Goal: Information Seeking & Learning: Learn about a topic

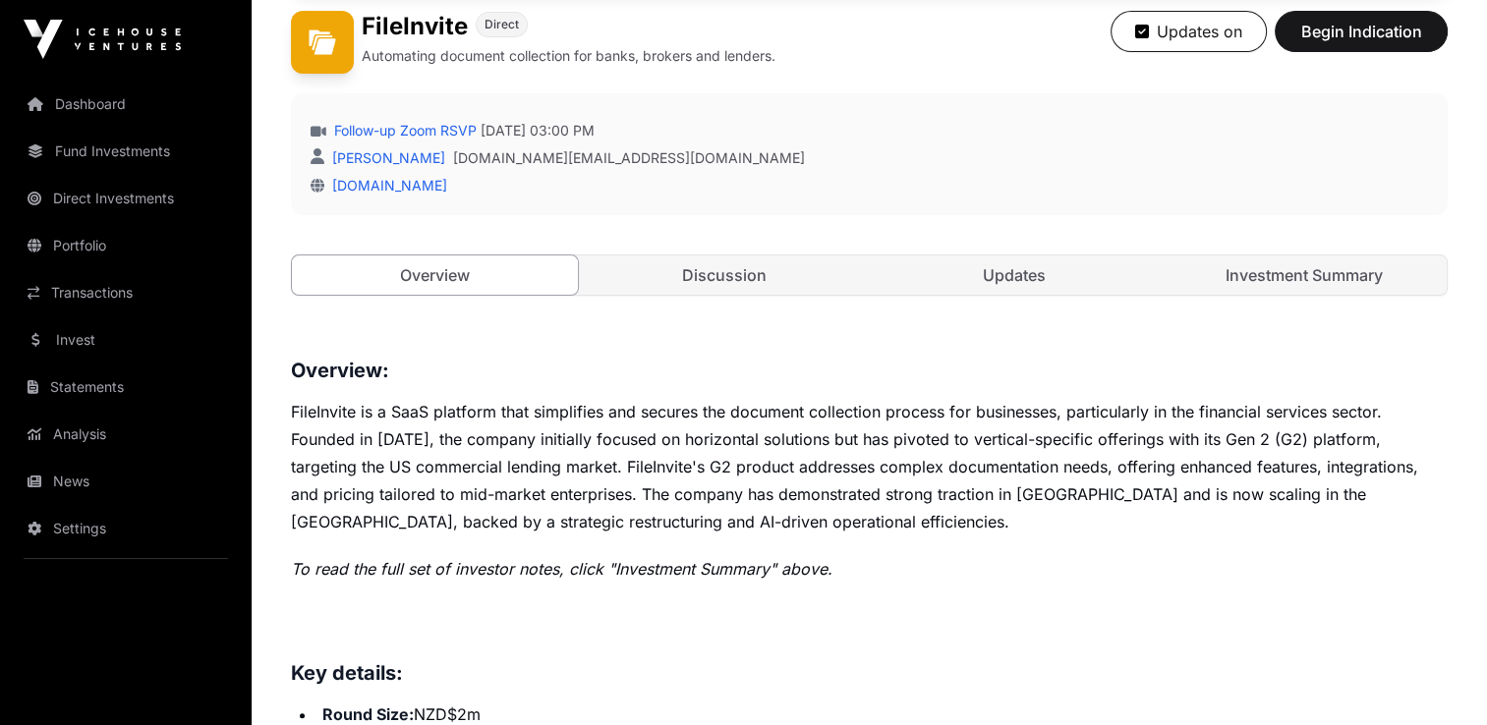
scroll to position [550, 0]
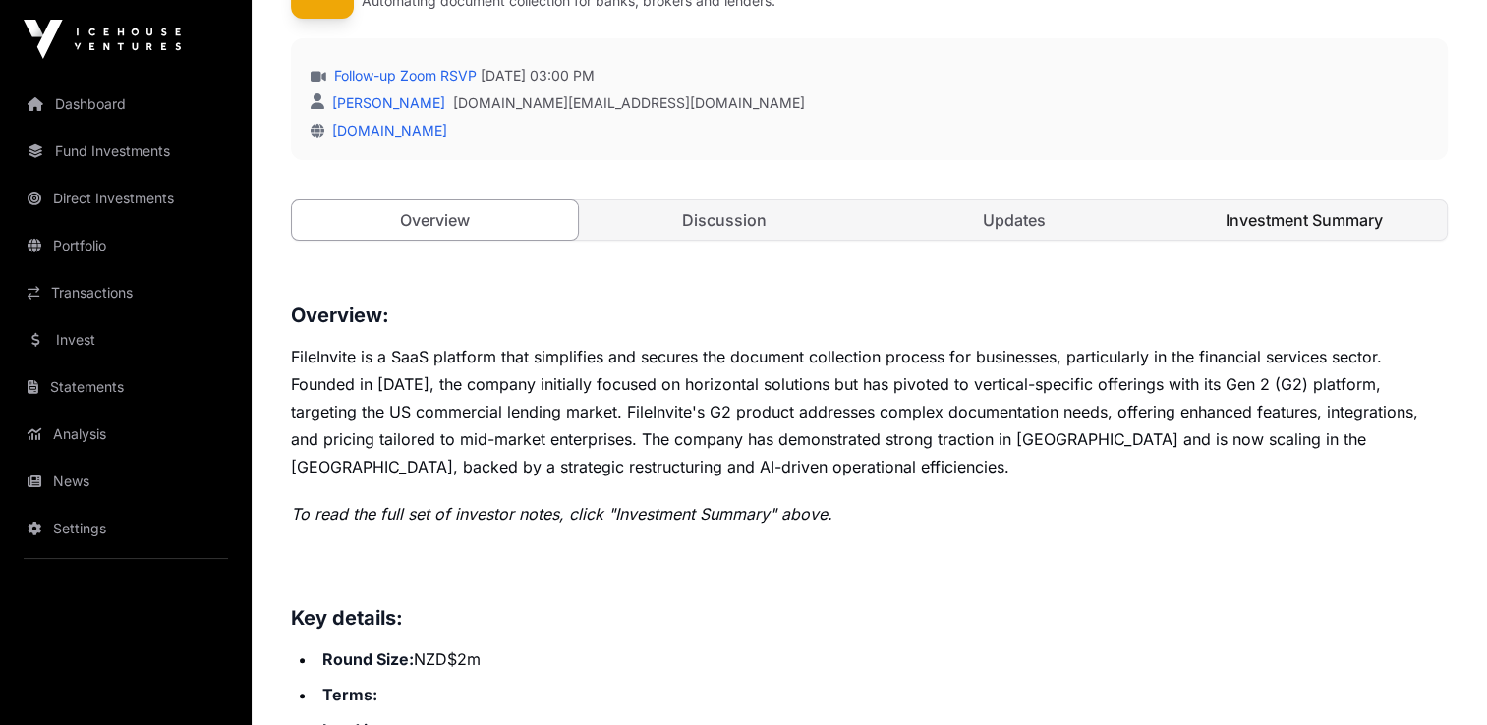
click at [1291, 207] on link "Investment Summary" at bounding box center [1304, 220] width 286 height 39
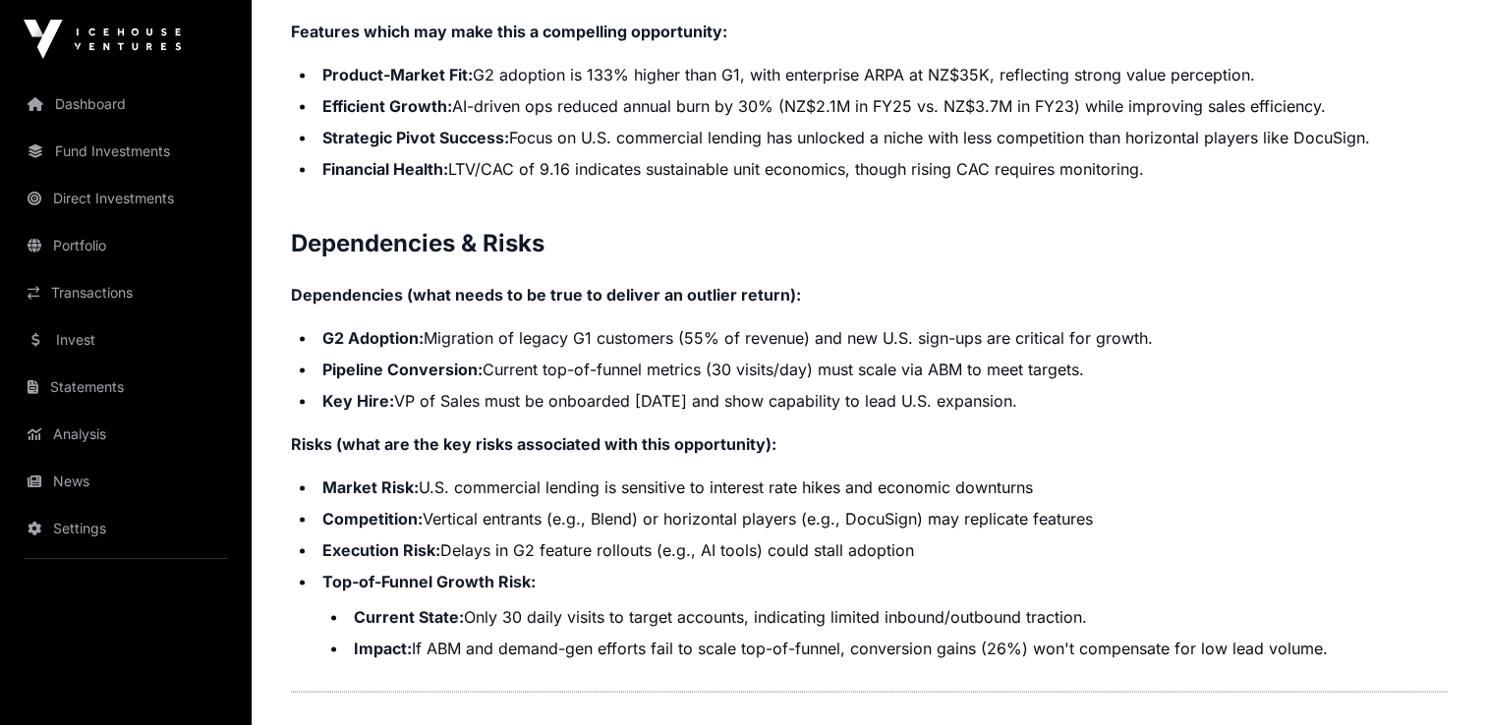
scroll to position [3932, 0]
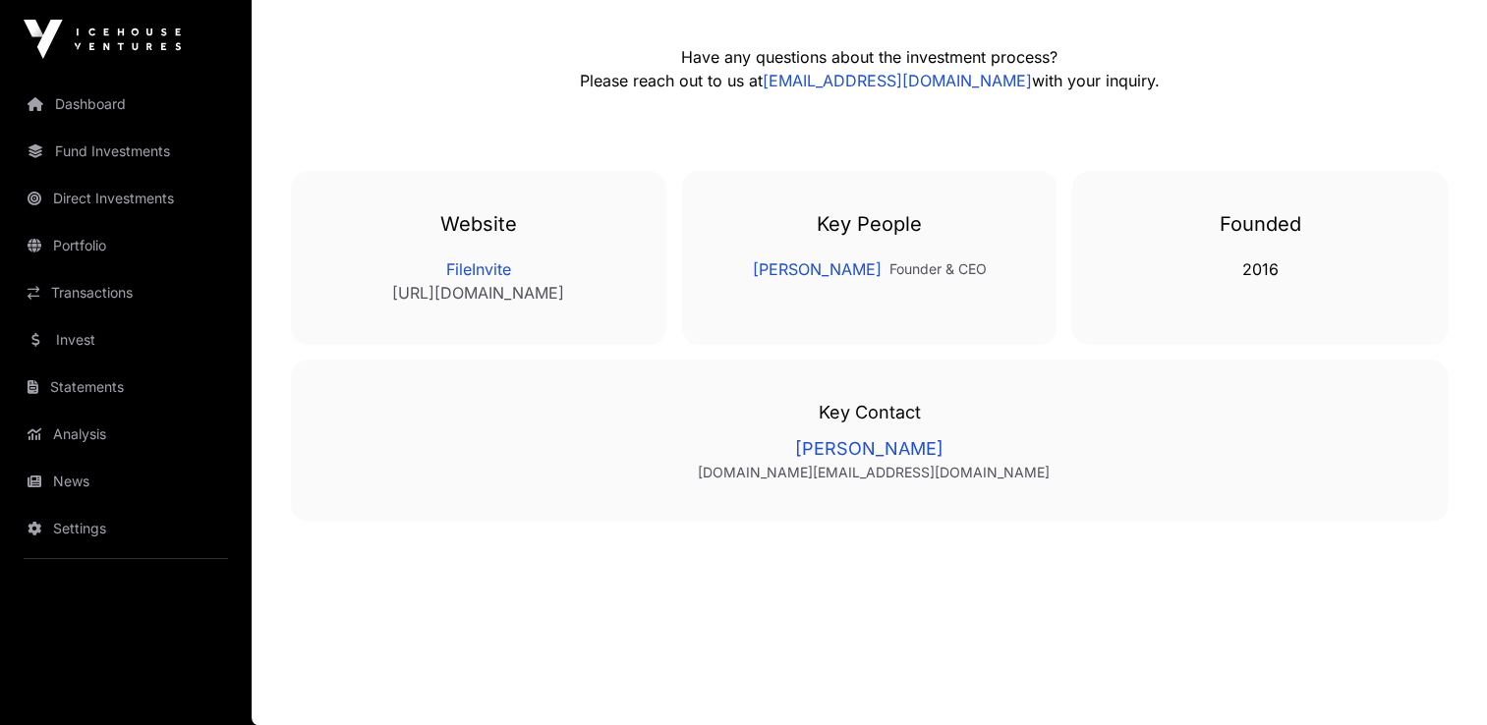
scroll to position [550, 0]
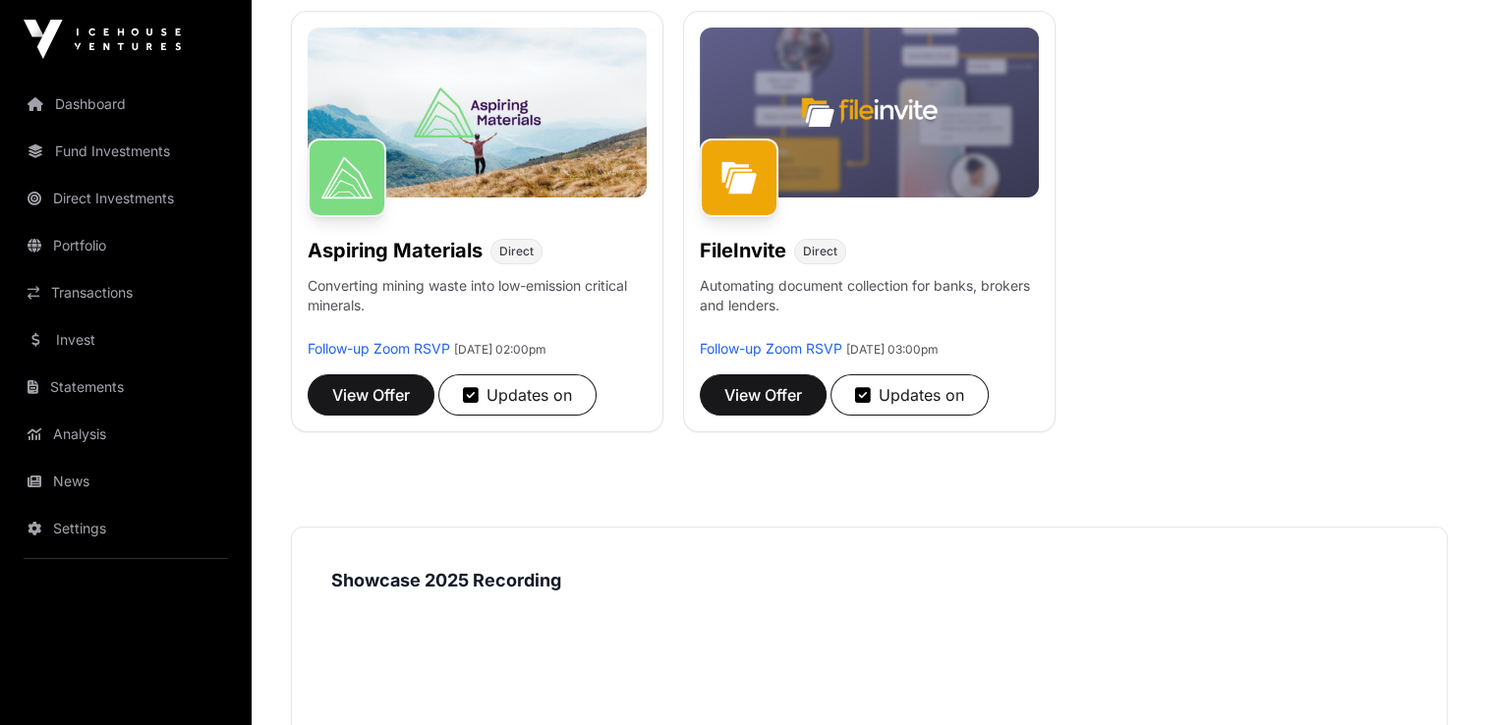
scroll to position [295, 0]
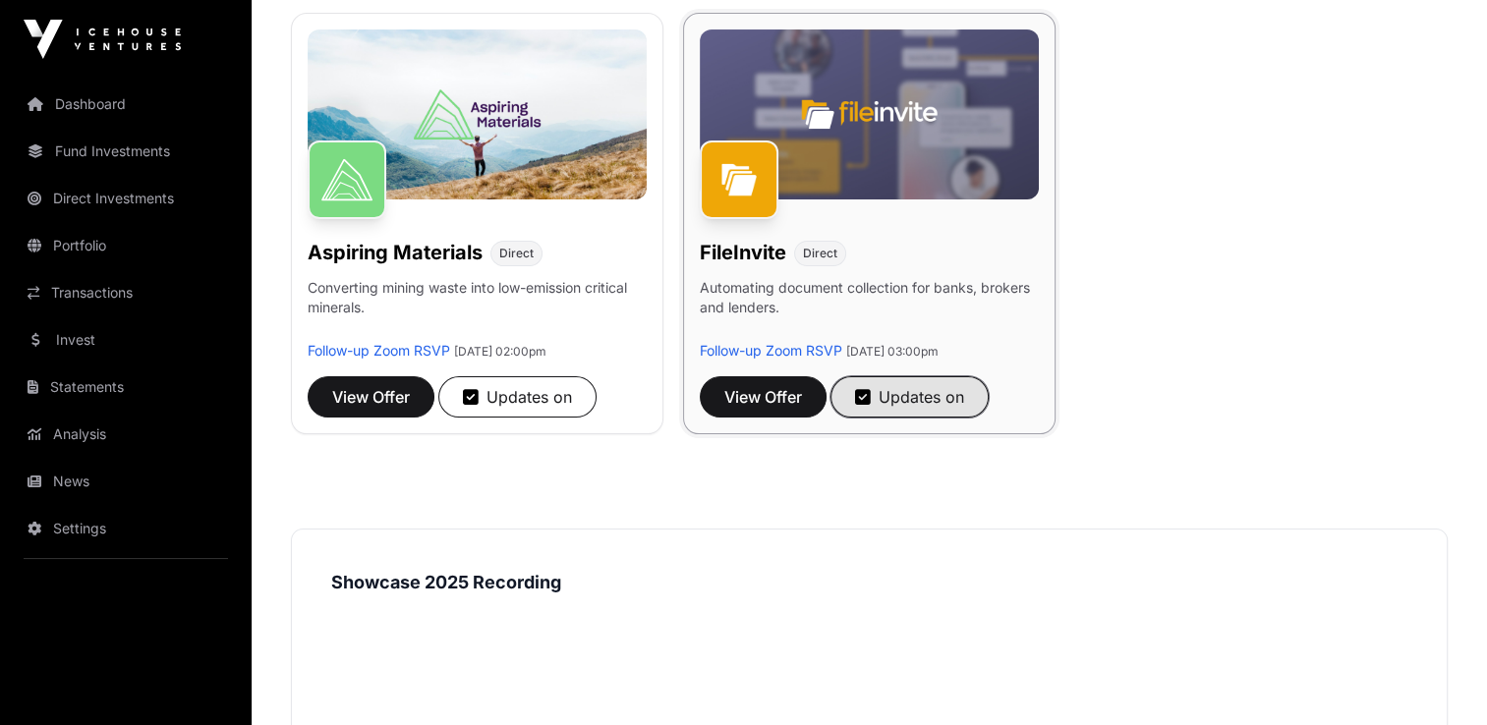
click at [869, 398] on icon "button" at bounding box center [863, 397] width 16 height 18
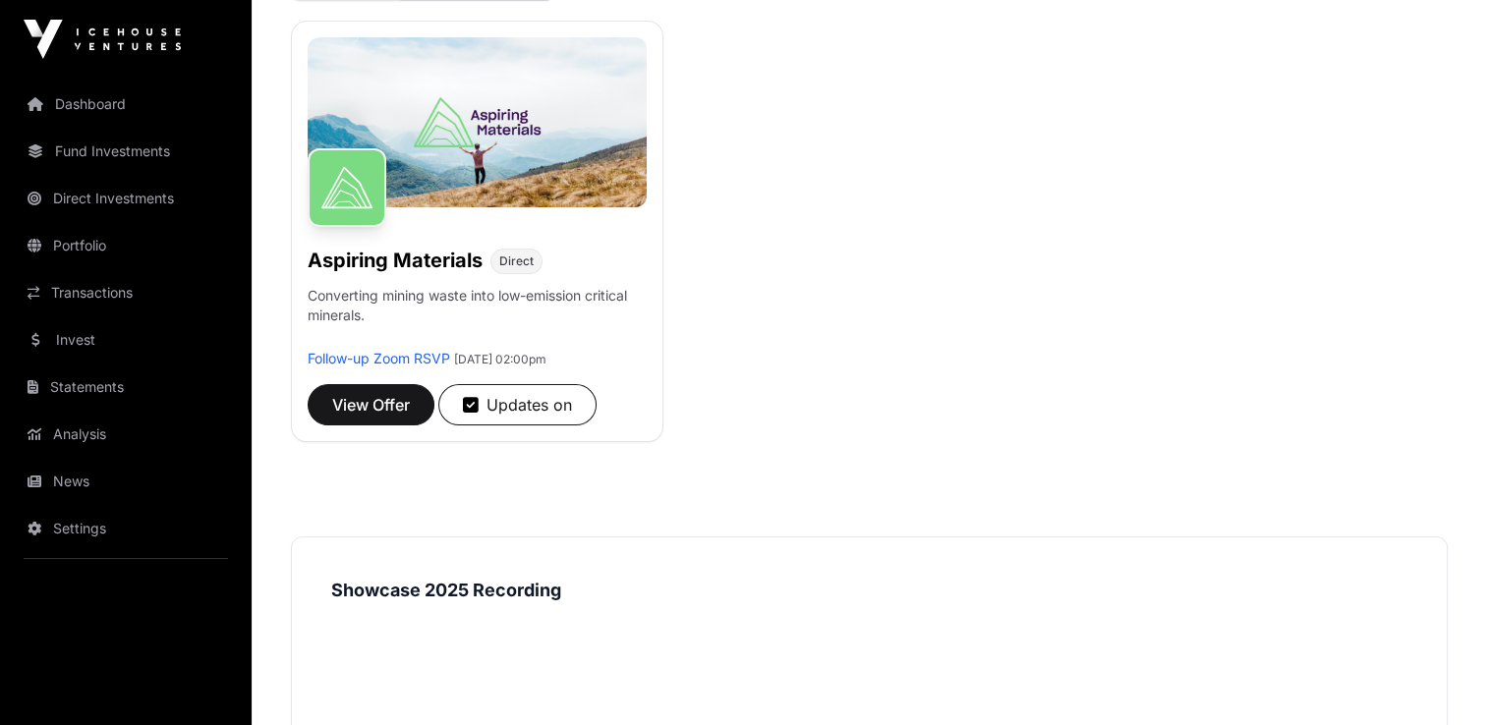
scroll to position [283, 0]
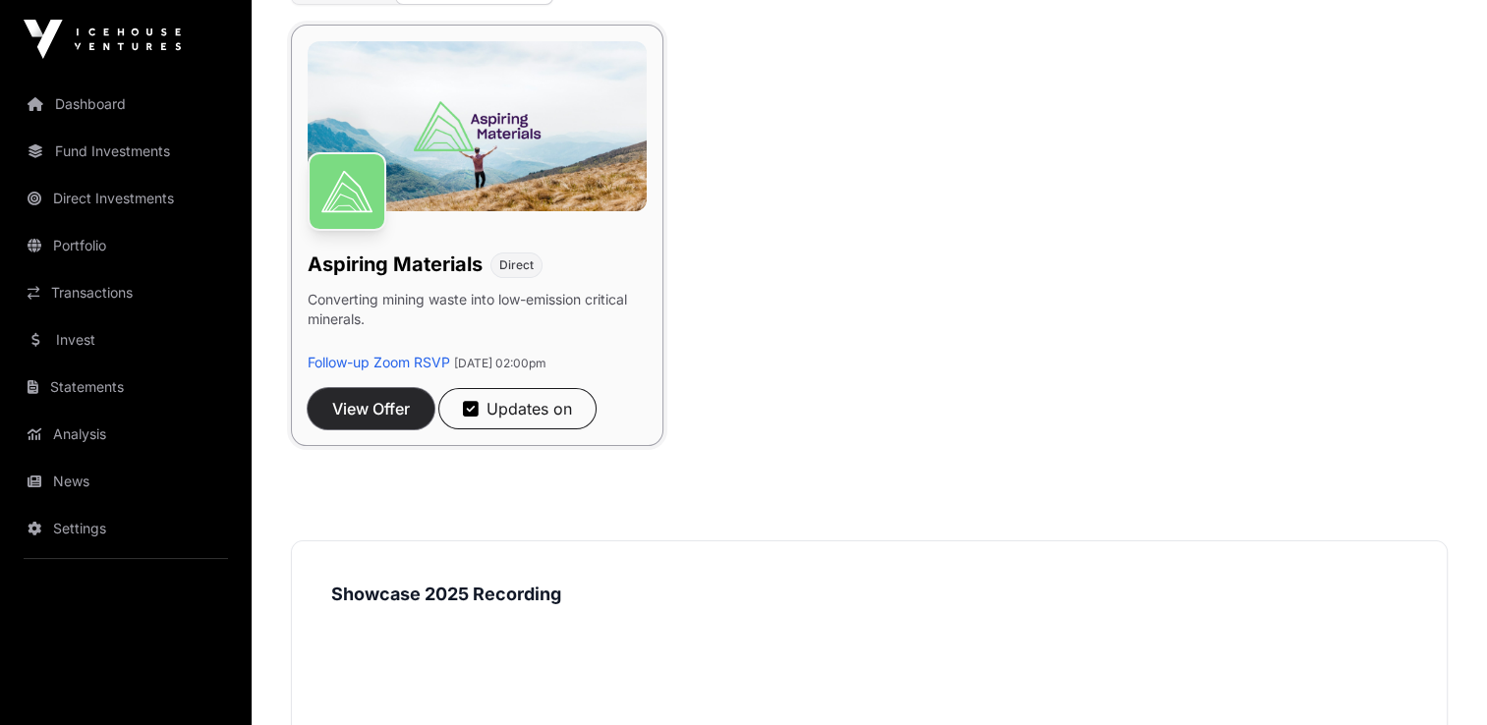
click at [381, 426] on button "View Offer" at bounding box center [371, 408] width 127 height 41
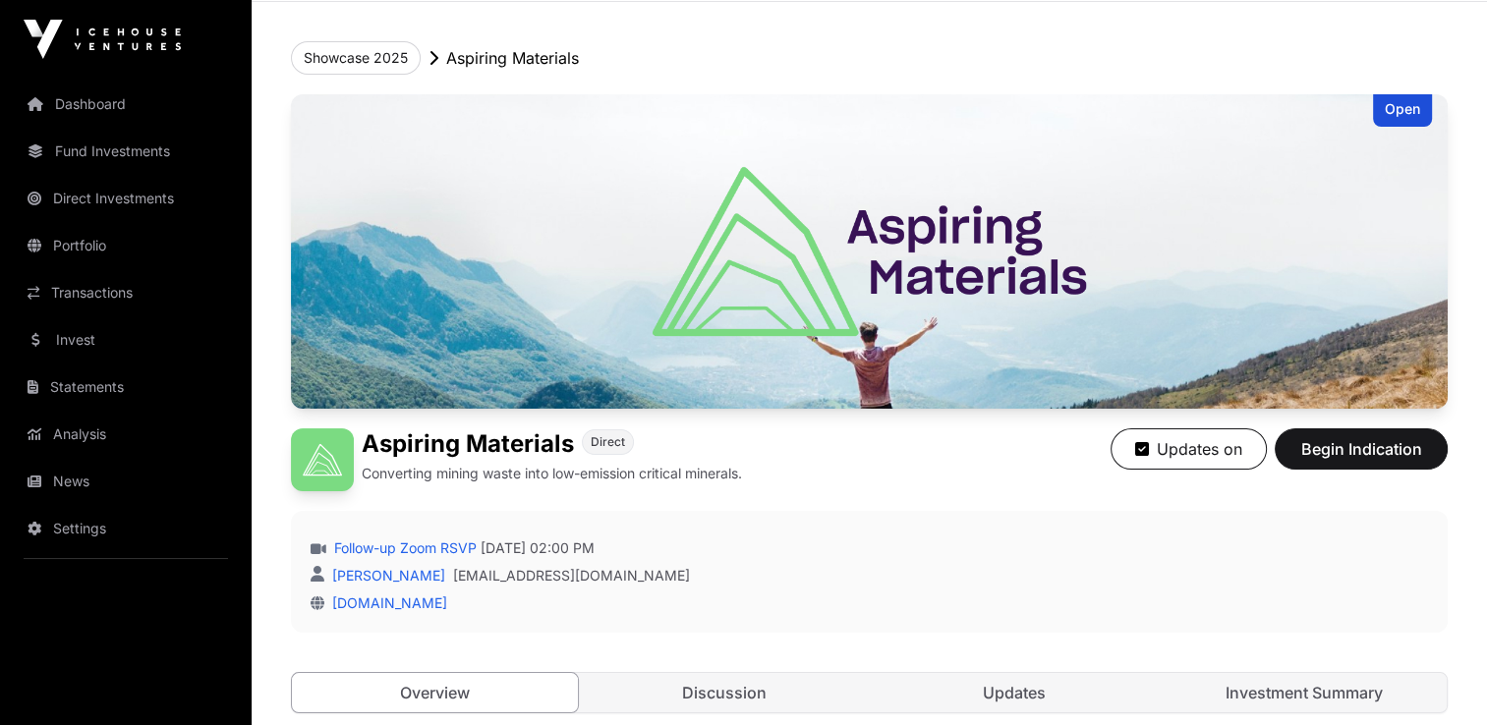
scroll to position [79, 0]
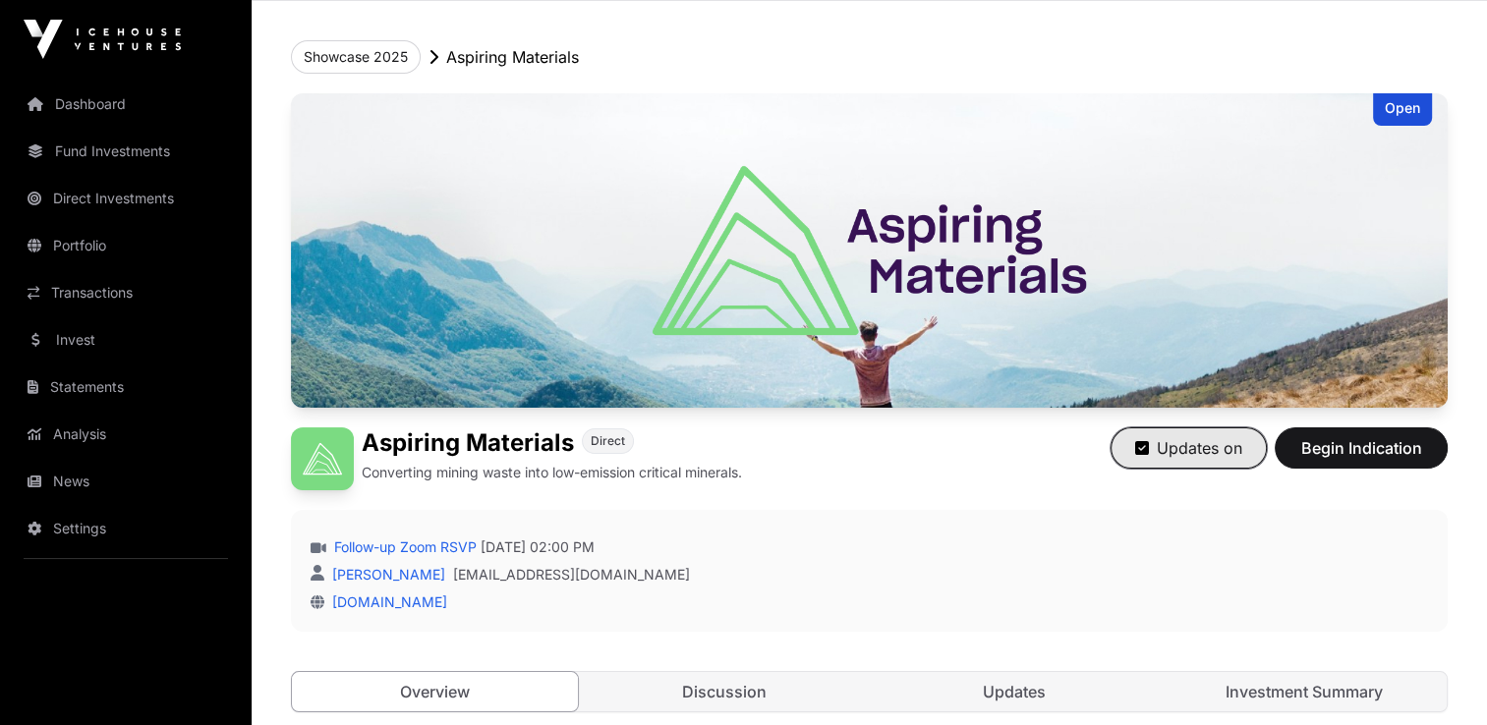
click at [1227, 466] on button "Updates on" at bounding box center [1189, 448] width 156 height 41
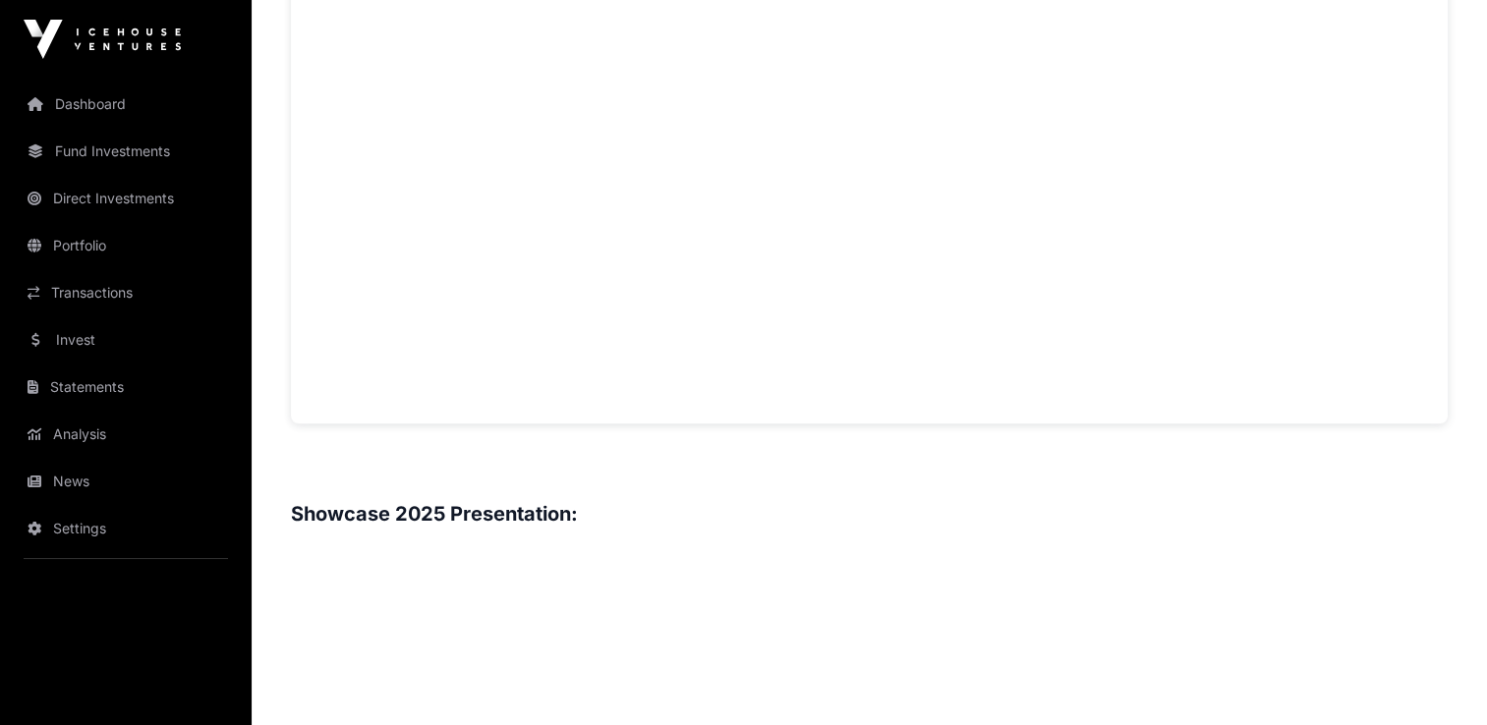
scroll to position [1673, 0]
click at [160, 194] on link "Direct Investments" at bounding box center [126, 198] width 220 height 43
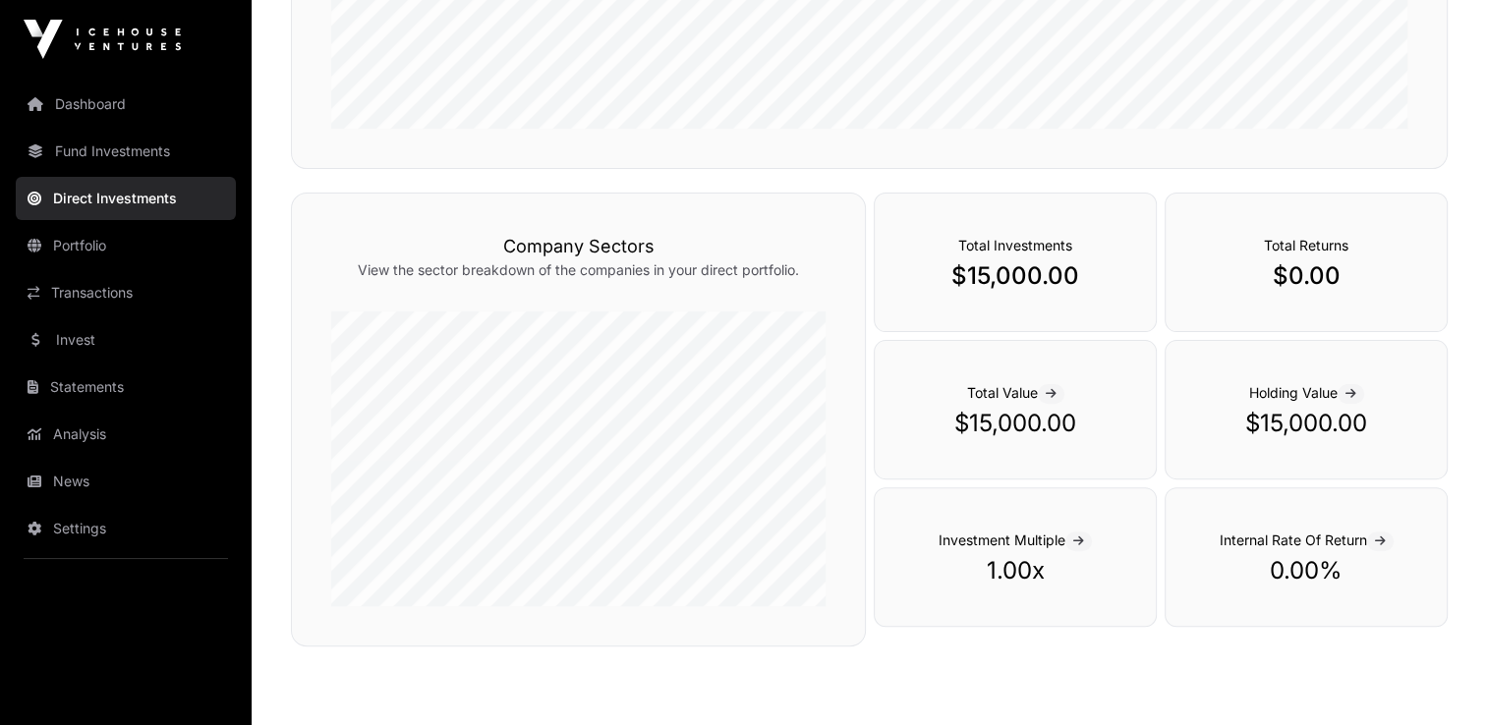
scroll to position [538, 0]
click at [70, 244] on link "Portfolio" at bounding box center [126, 245] width 220 height 43
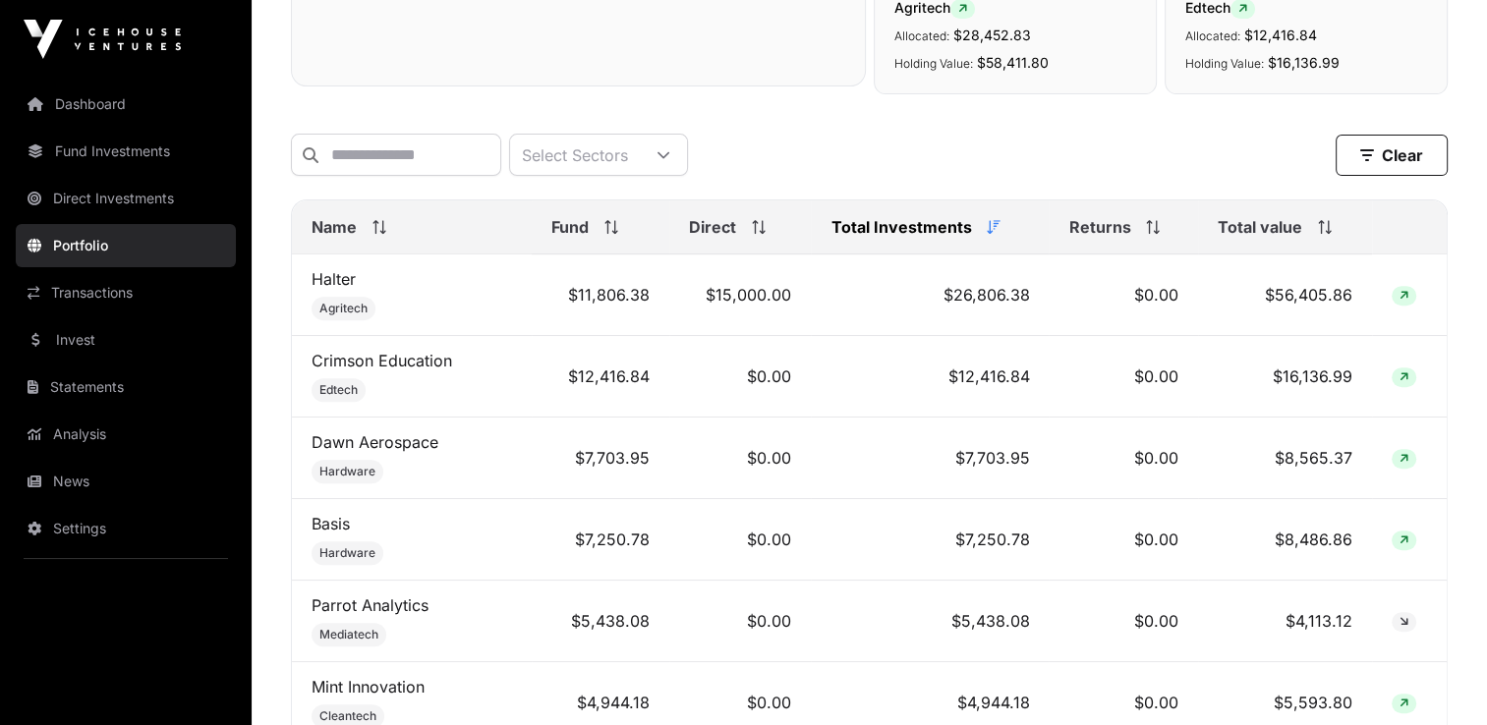
scroll to position [675, 0]
